Goal: Communication & Community: Ask a question

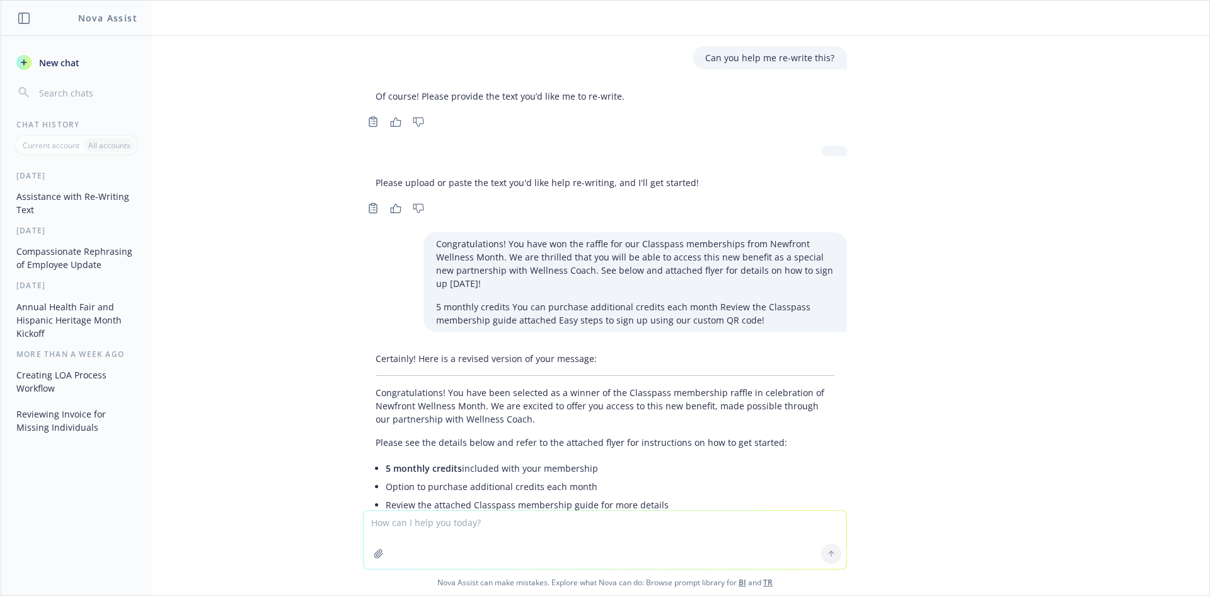
scroll to position [579, 0]
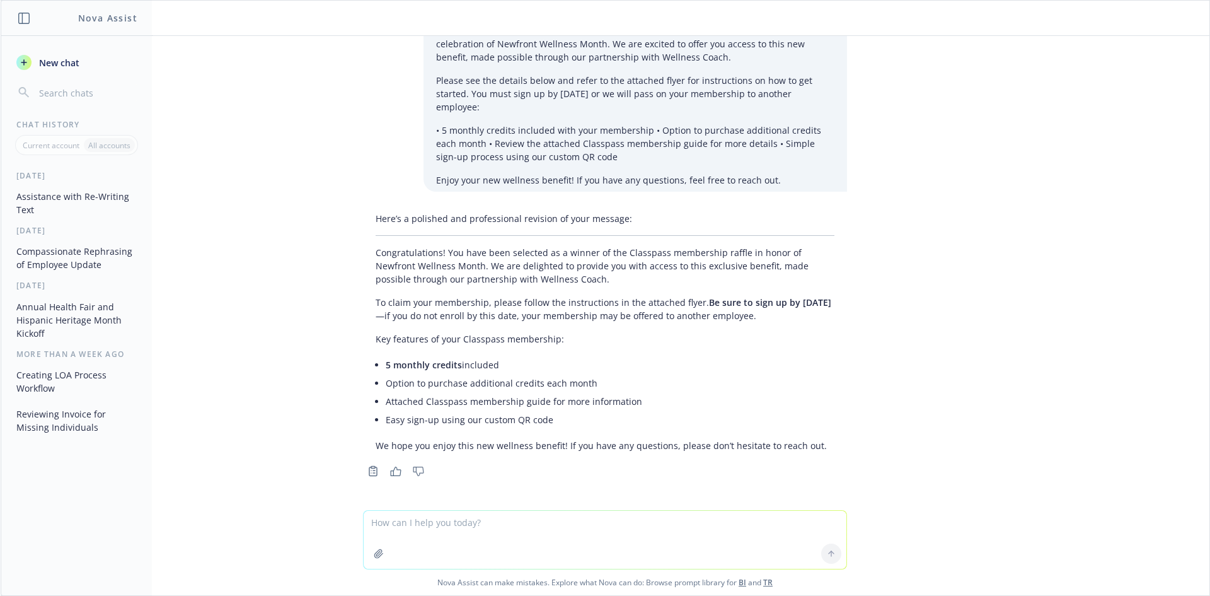
click at [436, 523] on textarea at bounding box center [605, 540] width 483 height 58
type textarea "Do you have any stats on having a salary based contribution structure?"
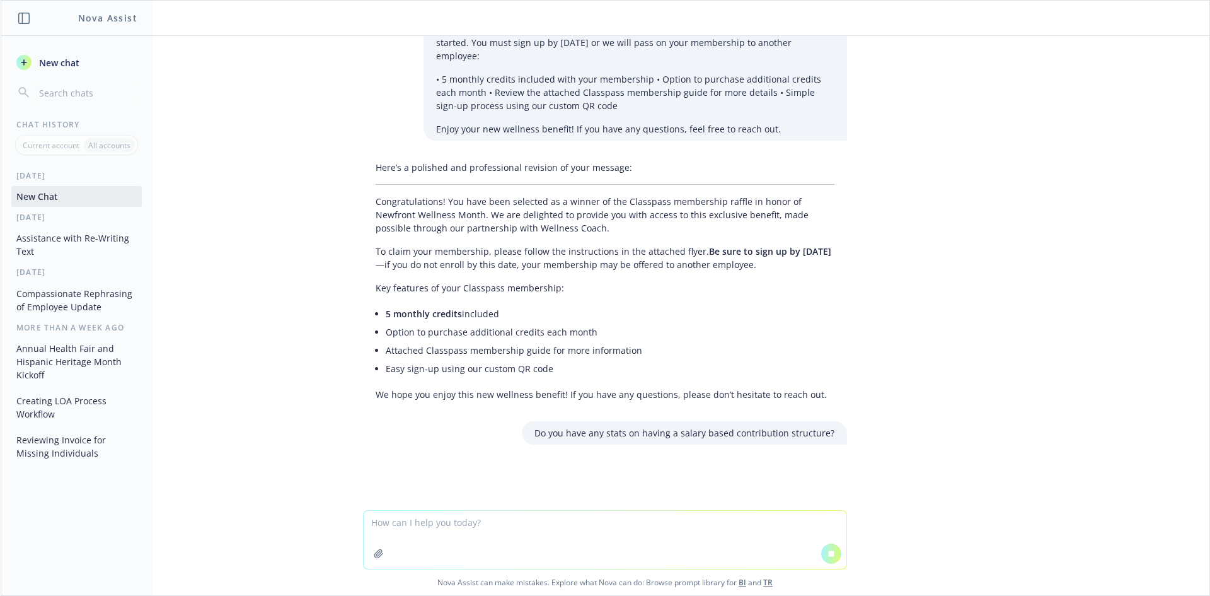
scroll to position [562, 0]
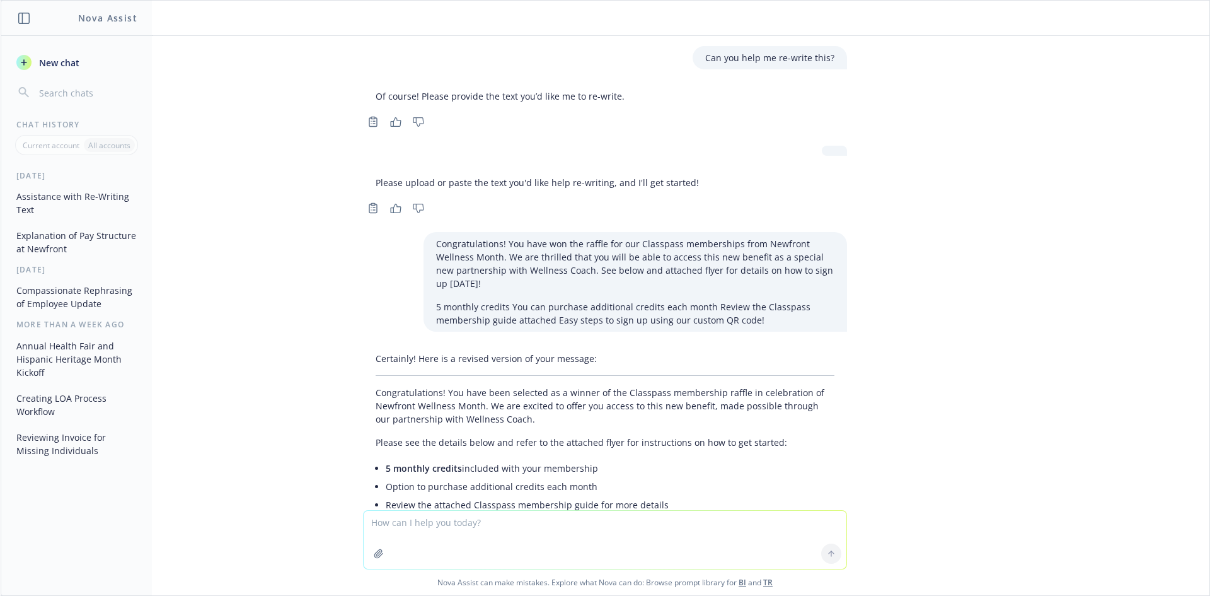
scroll to position [1033, 0]
